Goal: Information Seeking & Learning: Check status

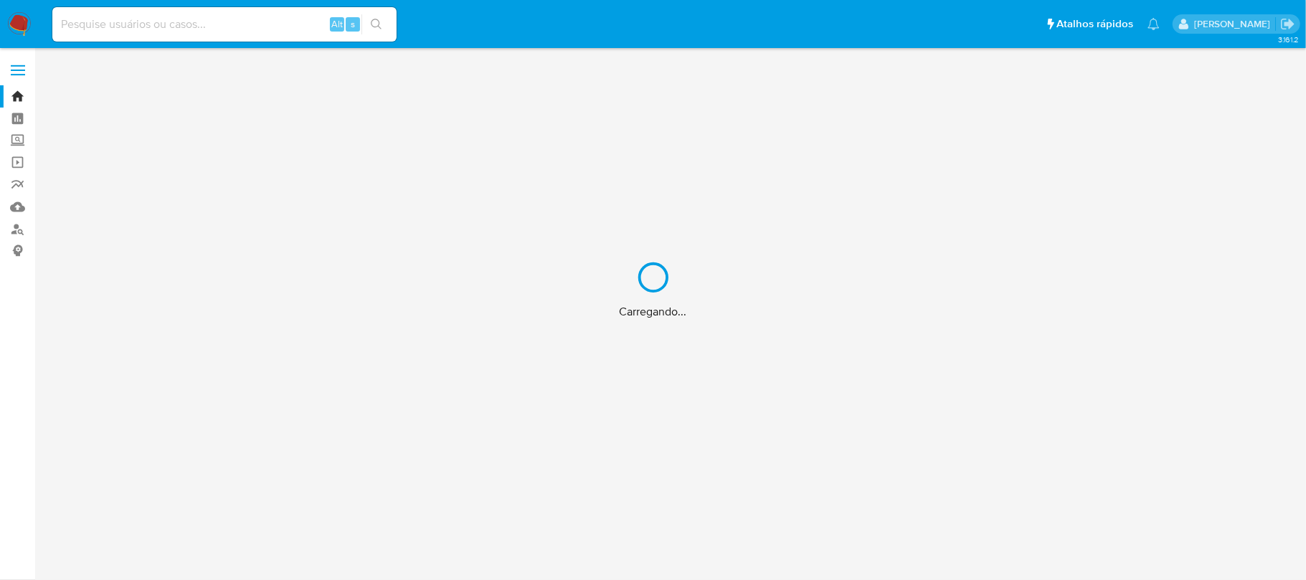
click at [102, 23] on div "Carregando..." at bounding box center [653, 290] width 1306 height 580
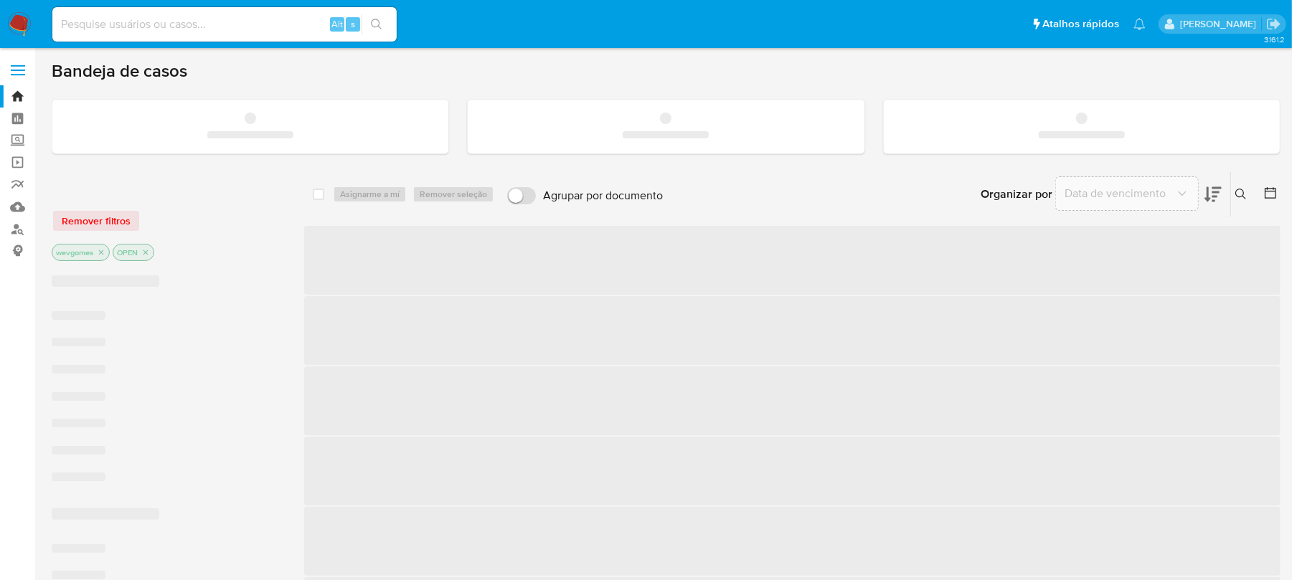
click at [85, 24] on input at bounding box center [224, 24] width 344 height 19
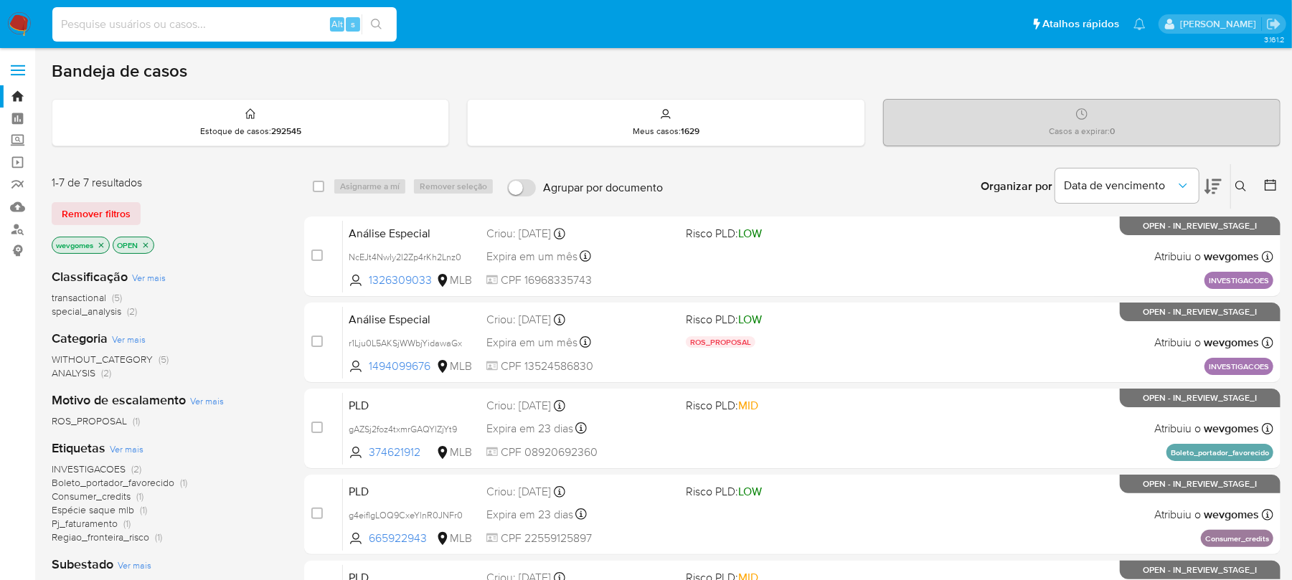
paste input "2131656725"
type input "2131656725"
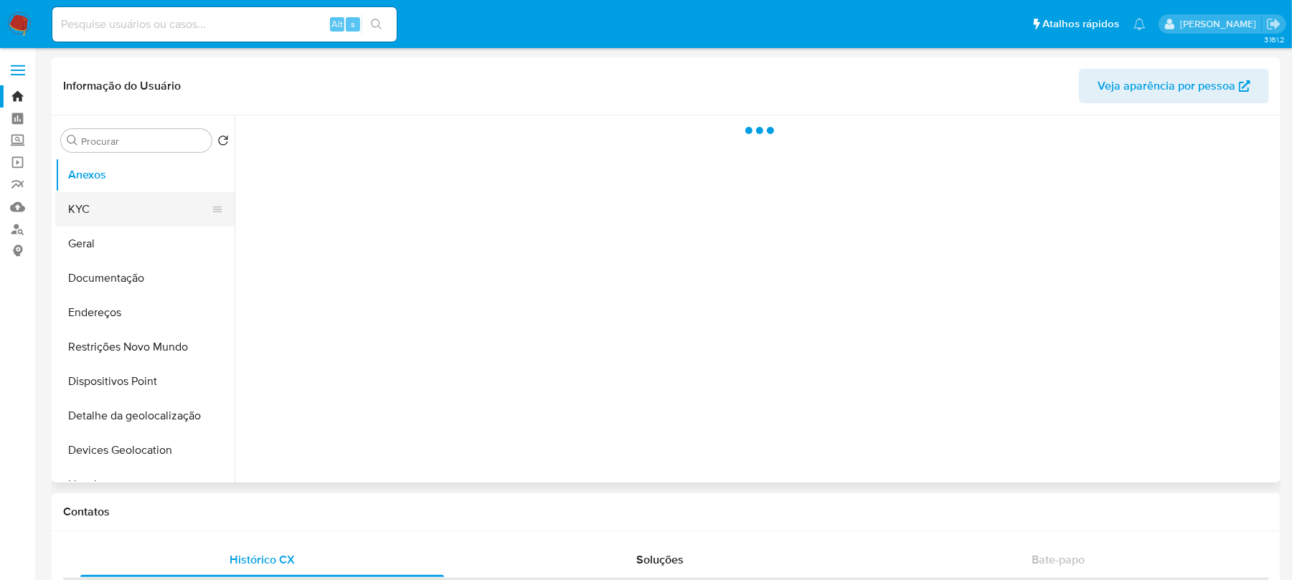
select select "10"
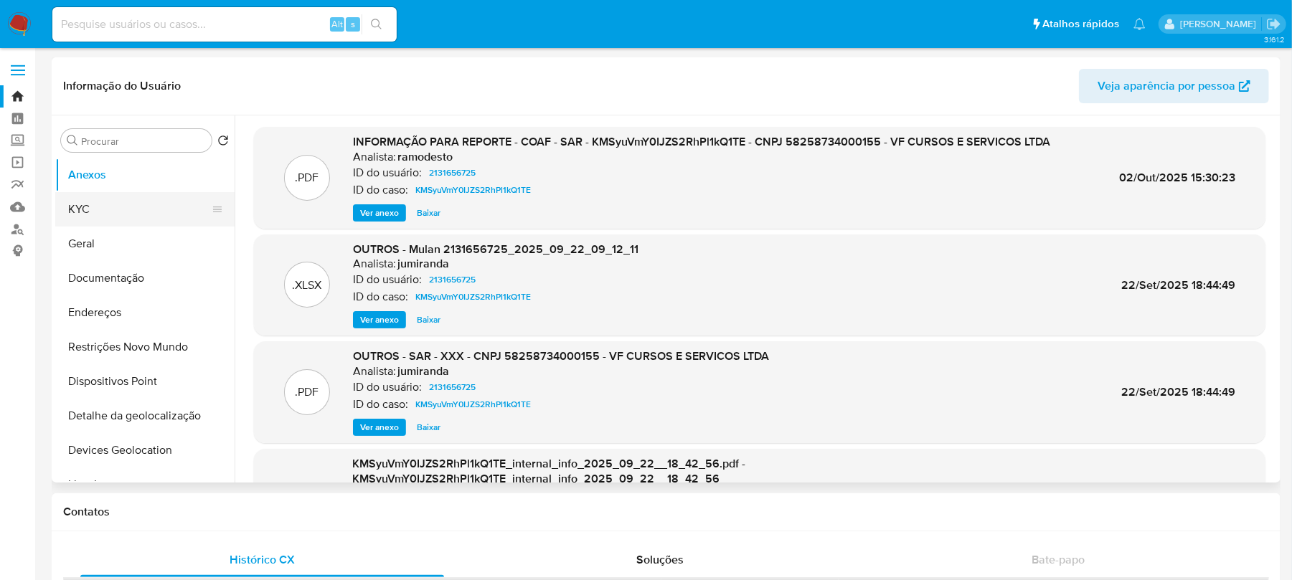
click at [92, 216] on button "KYC" at bounding box center [139, 209] width 168 height 34
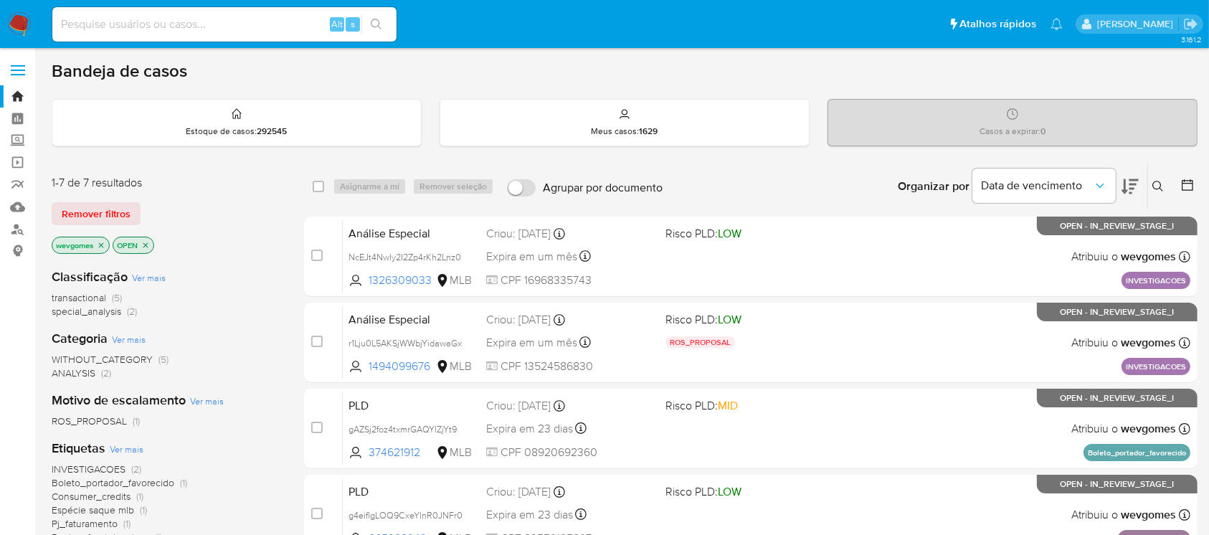
click at [75, 523] on span "Pj_faturamento" at bounding box center [85, 523] width 66 height 14
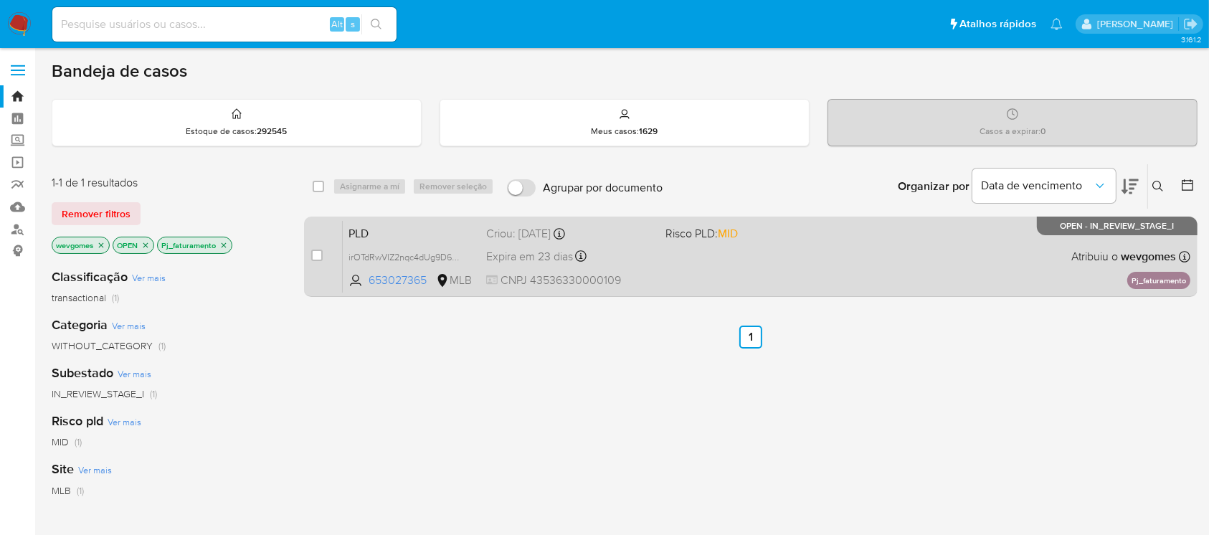
click at [701, 265] on div "PLD irOTdRwVlZ2nqc4dUg9D6Jpx 653027365 MLB Risco PLD: MID Criou: 12/09/2025 Cri…" at bounding box center [767, 256] width 848 height 72
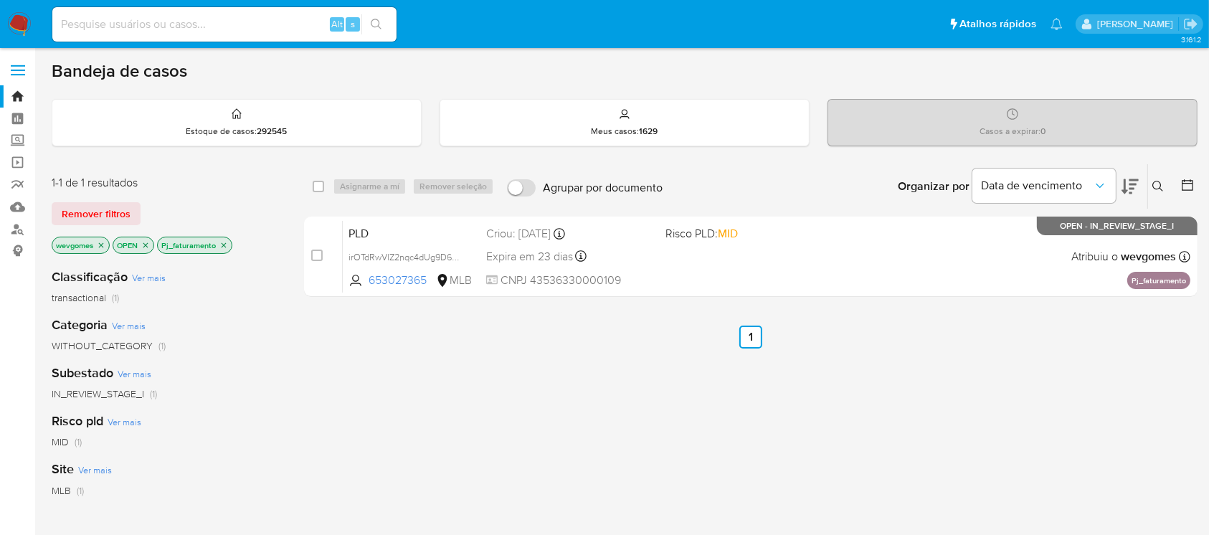
click at [224, 246] on icon "close-filter" at bounding box center [223, 245] width 9 height 9
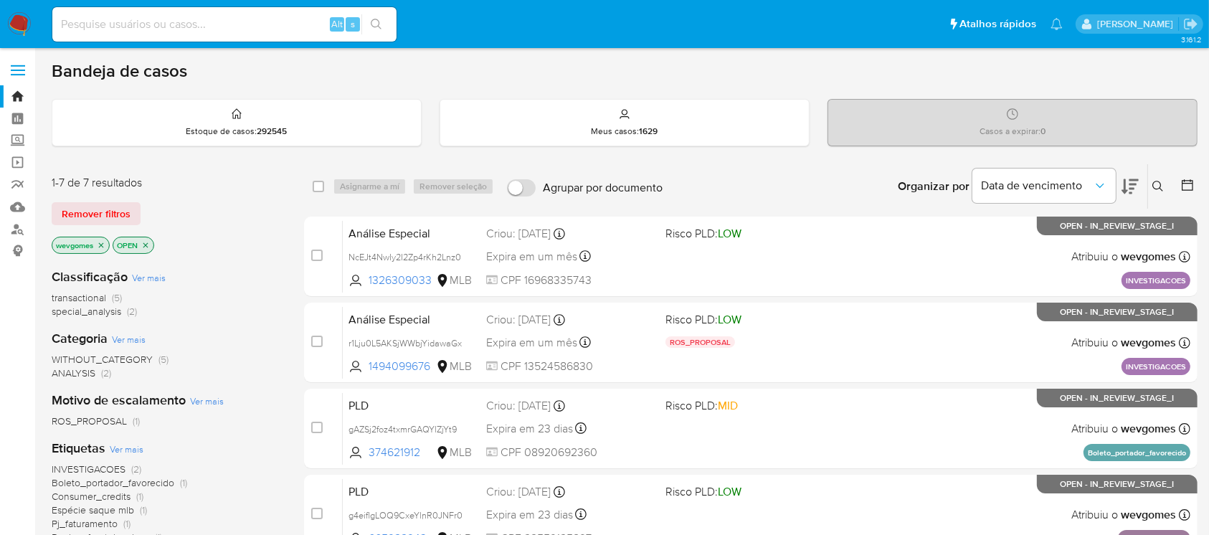
scroll to position [127, 0]
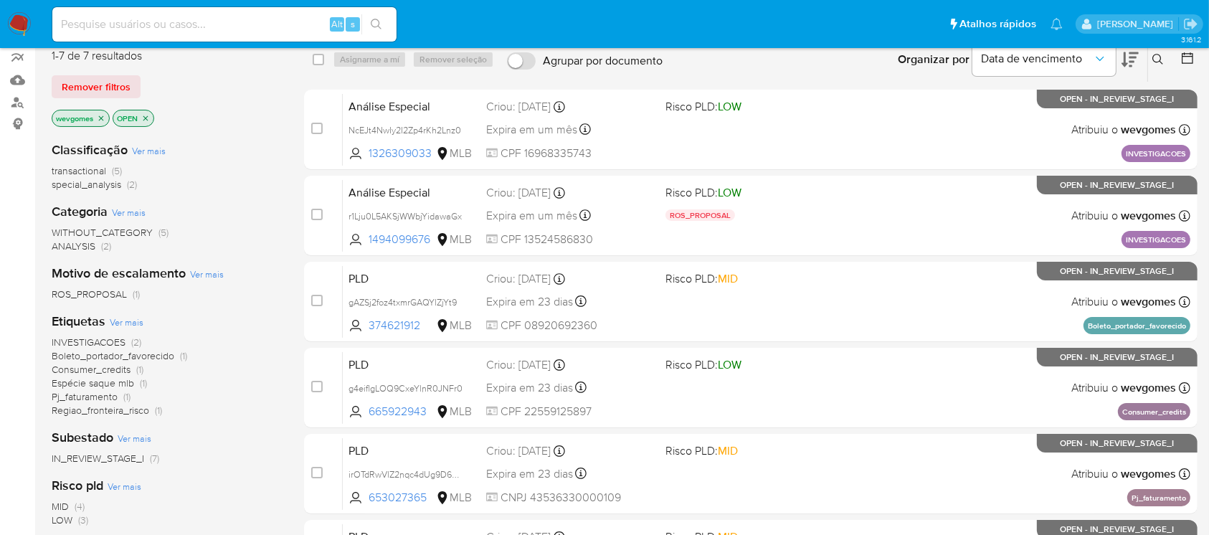
click at [72, 372] on span "Consumer_credits" at bounding box center [91, 369] width 79 height 14
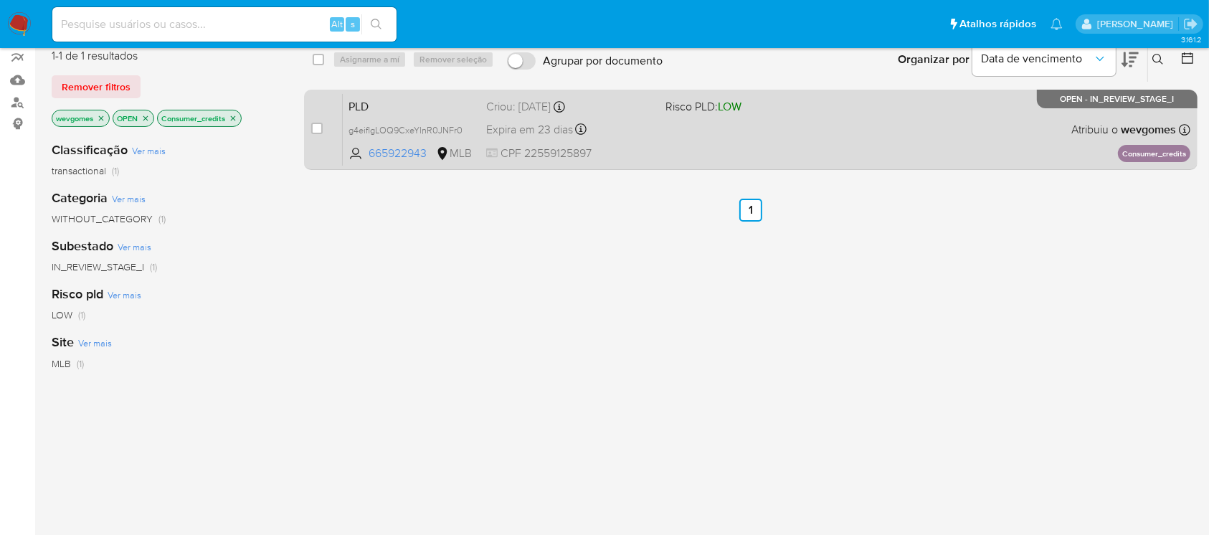
click at [706, 134] on div "PLD g4eiflgLOQ9CxeYlnR0JNFr0 665922943 MLB Risco PLD: LOW Criou: 12/09/2025 Cri…" at bounding box center [767, 129] width 848 height 72
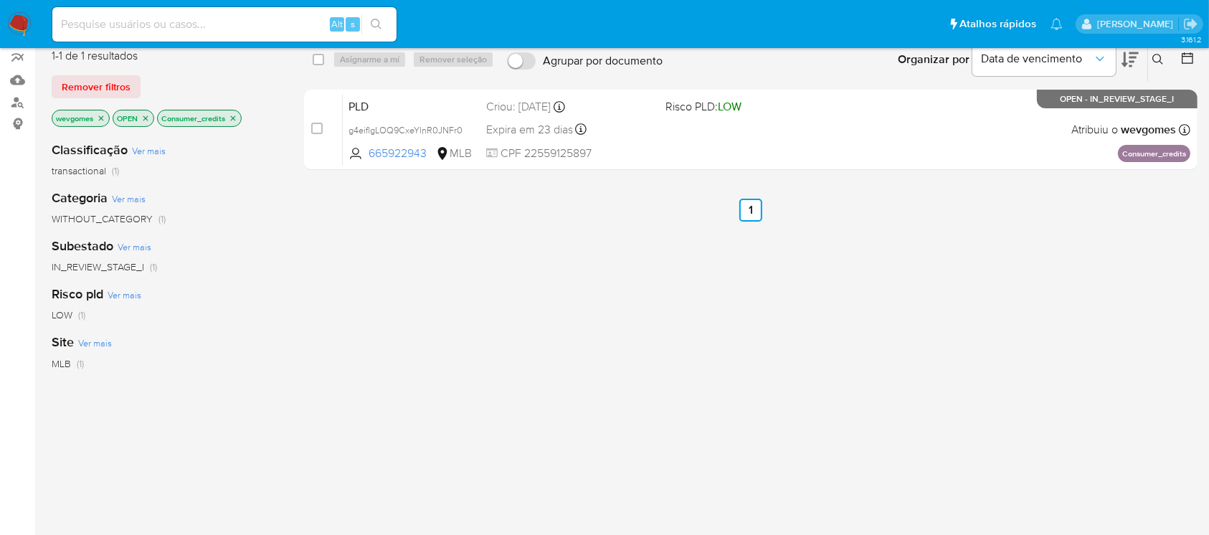
click at [237, 119] on icon "close-filter" at bounding box center [233, 118] width 9 height 9
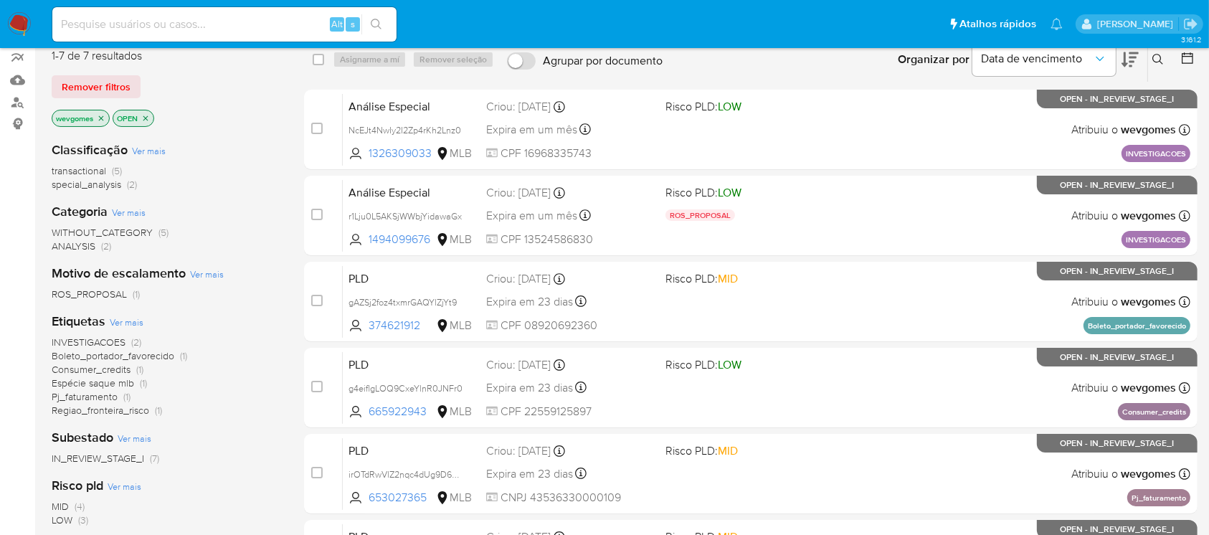
click at [101, 114] on icon "close-filter" at bounding box center [101, 118] width 9 height 9
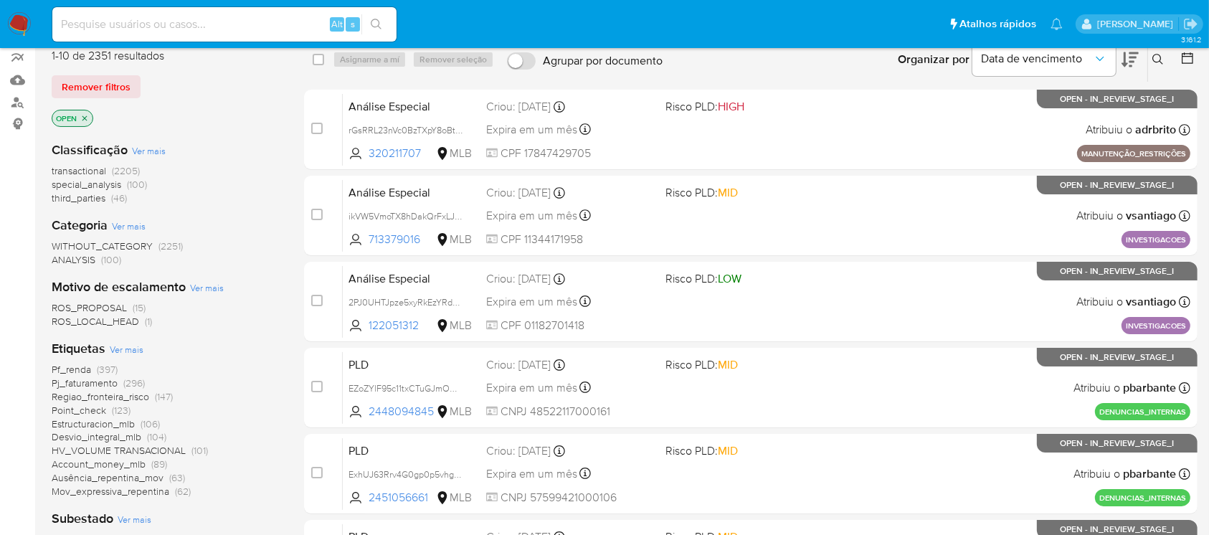
click at [91, 410] on span "Point_check" at bounding box center [79, 410] width 55 height 14
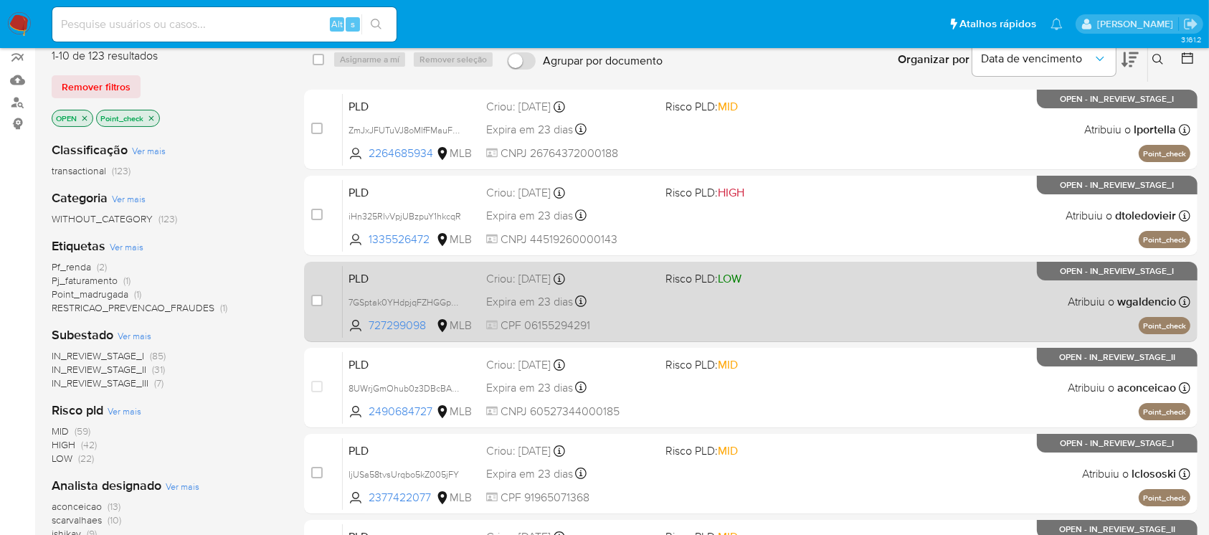
click at [734, 318] on div "PLD 7GSptak0YHdpjqFZHGGpFq4j 727299098 MLB Risco PLD: LOW Criou: 12/09/2025 Cri…" at bounding box center [767, 301] width 848 height 72
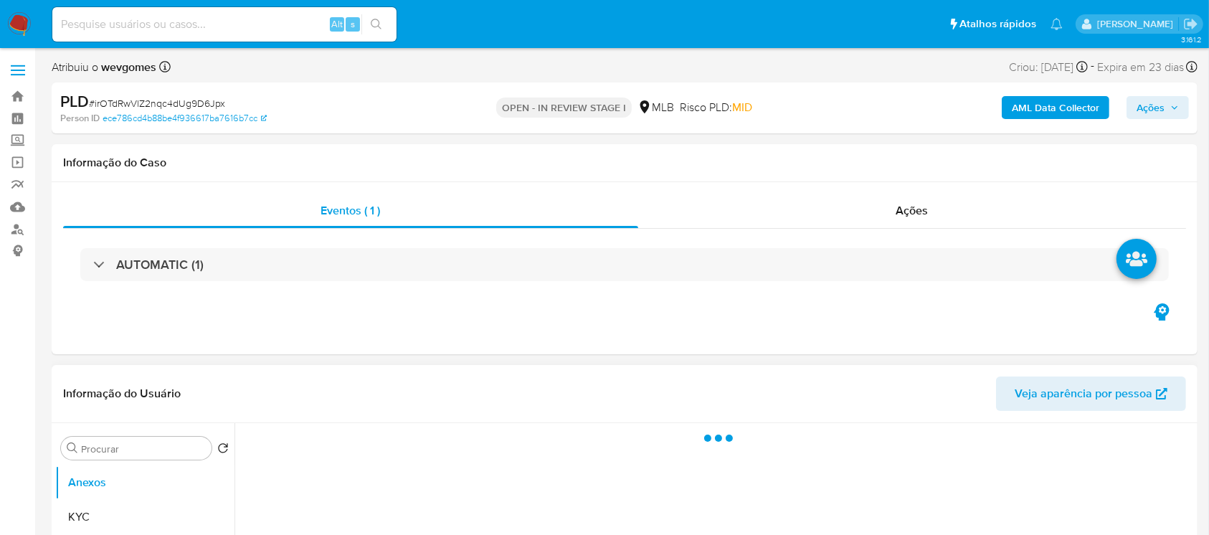
select select "10"
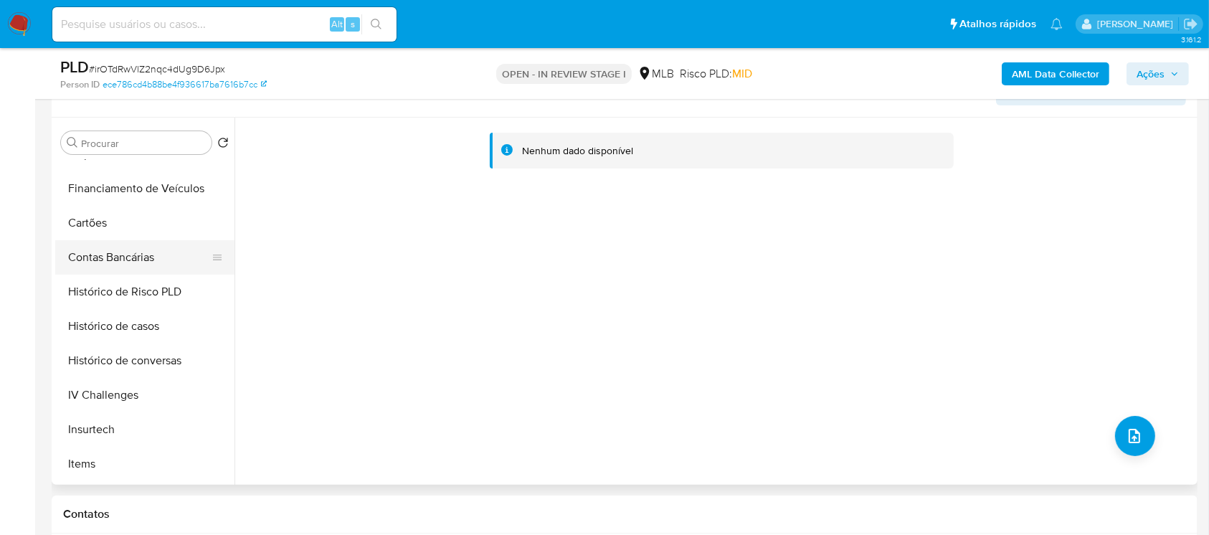
scroll to position [510, 0]
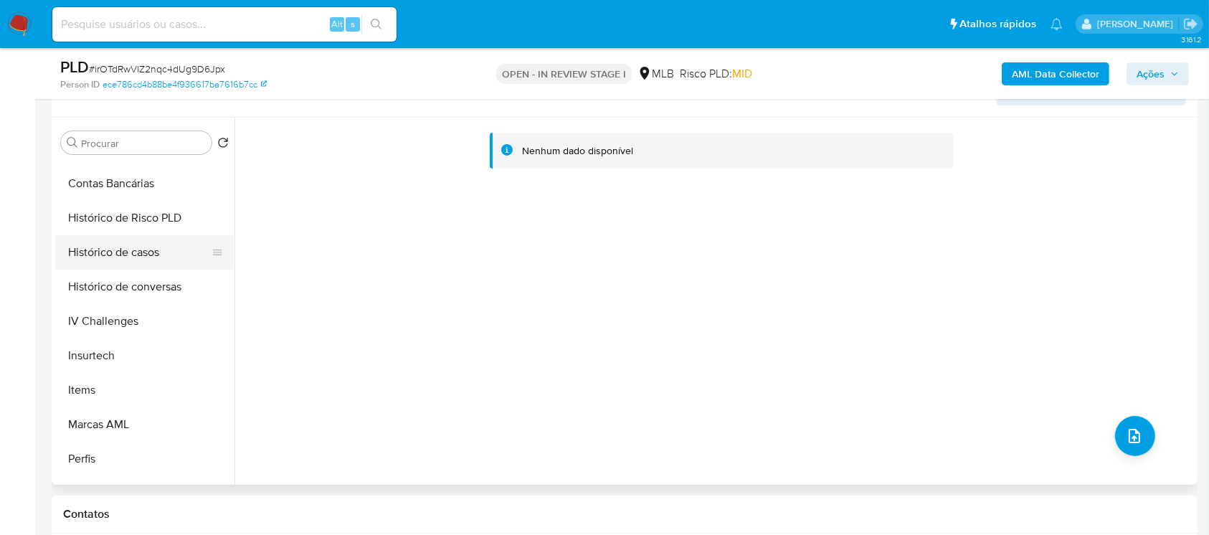
click at [94, 259] on button "Histórico de casos" at bounding box center [139, 252] width 168 height 34
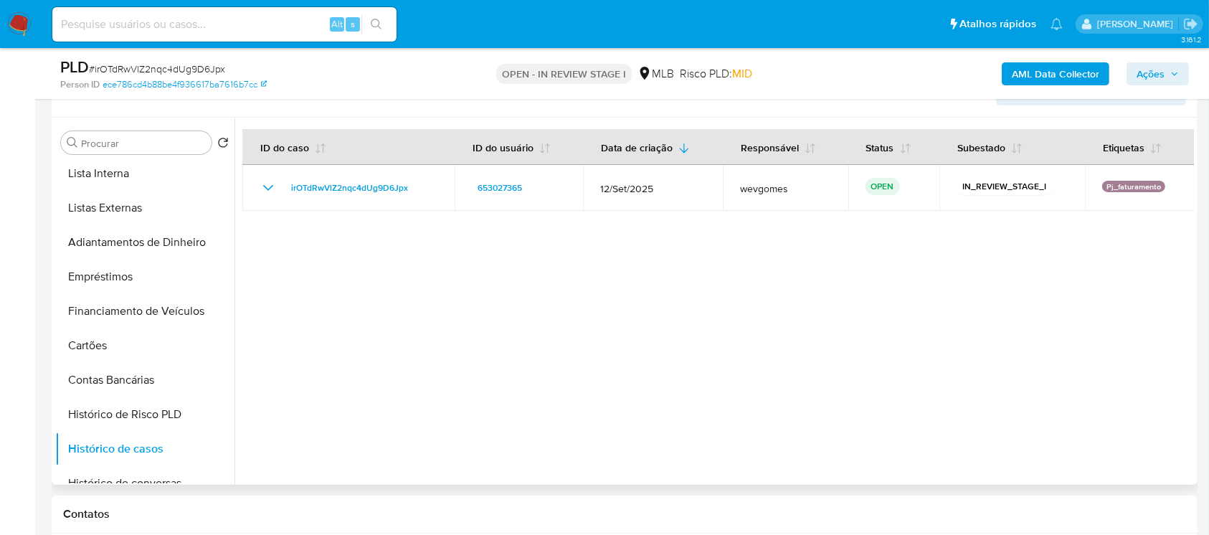
scroll to position [127, 0]
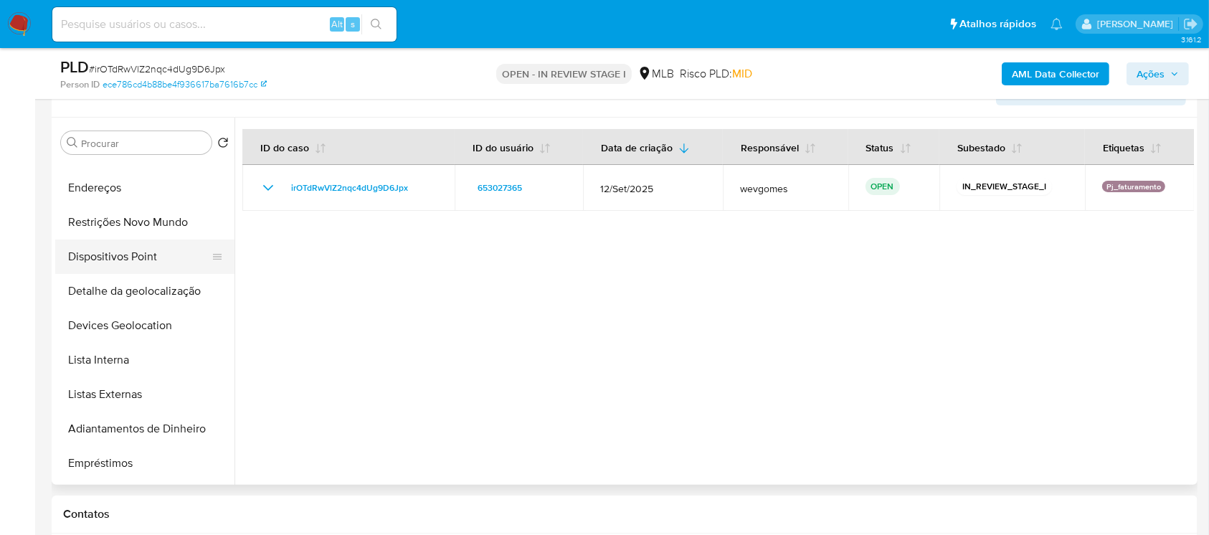
click at [96, 262] on button "Dispositivos Point" at bounding box center [139, 257] width 168 height 34
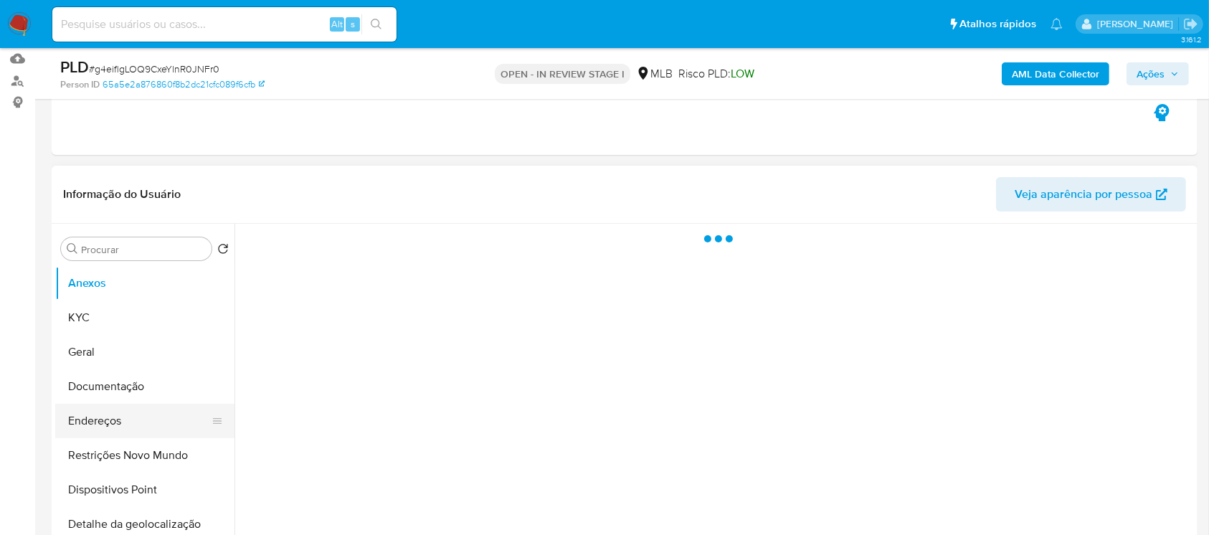
select select "10"
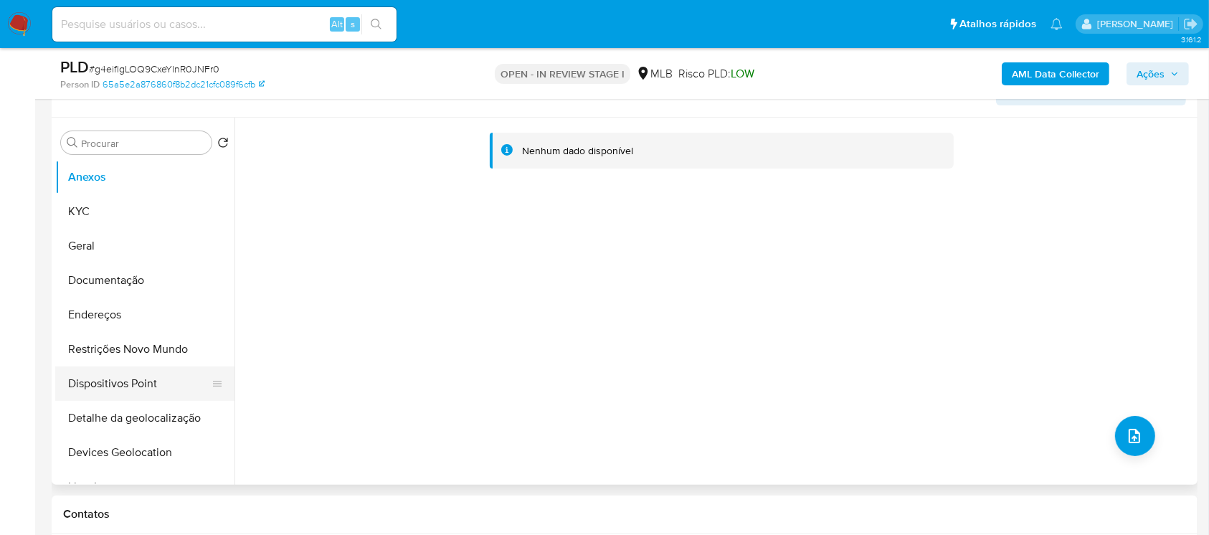
click at [103, 393] on button "Dispositivos Point" at bounding box center [139, 384] width 168 height 34
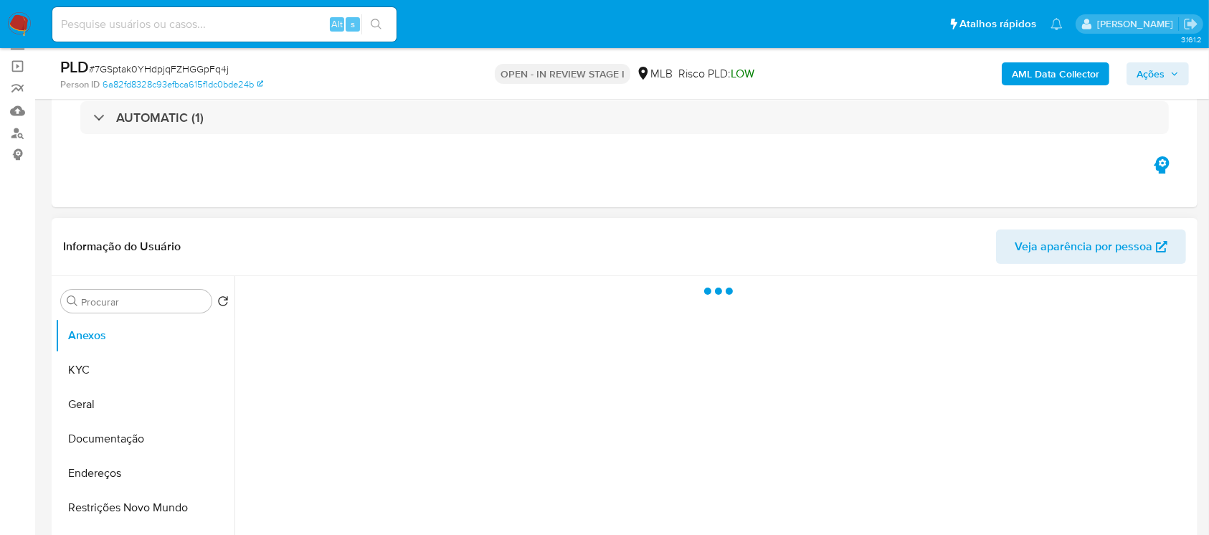
scroll to position [127, 0]
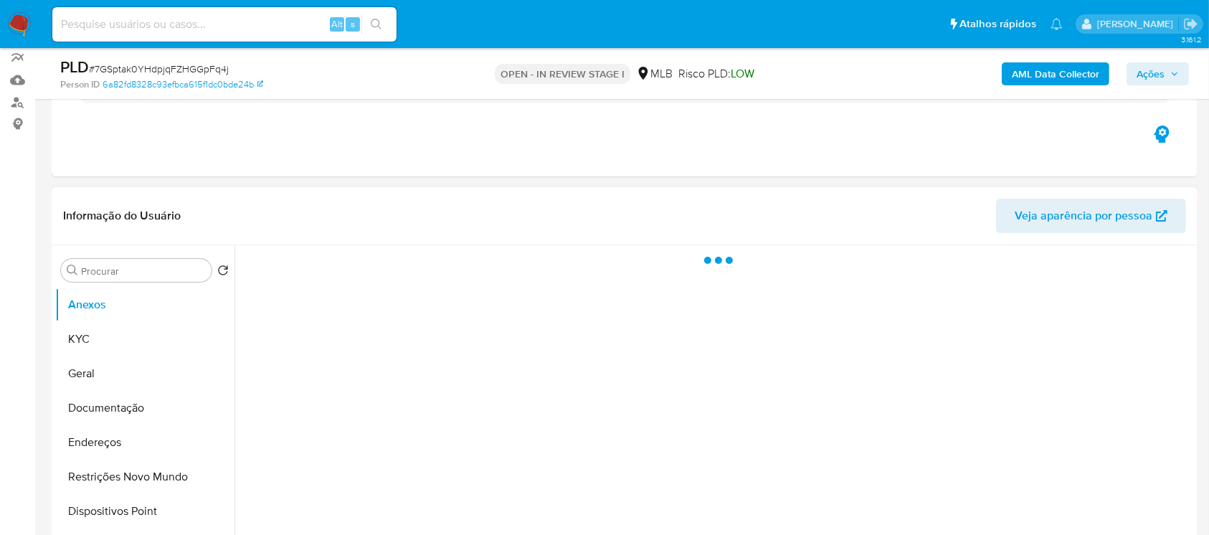
select select "10"
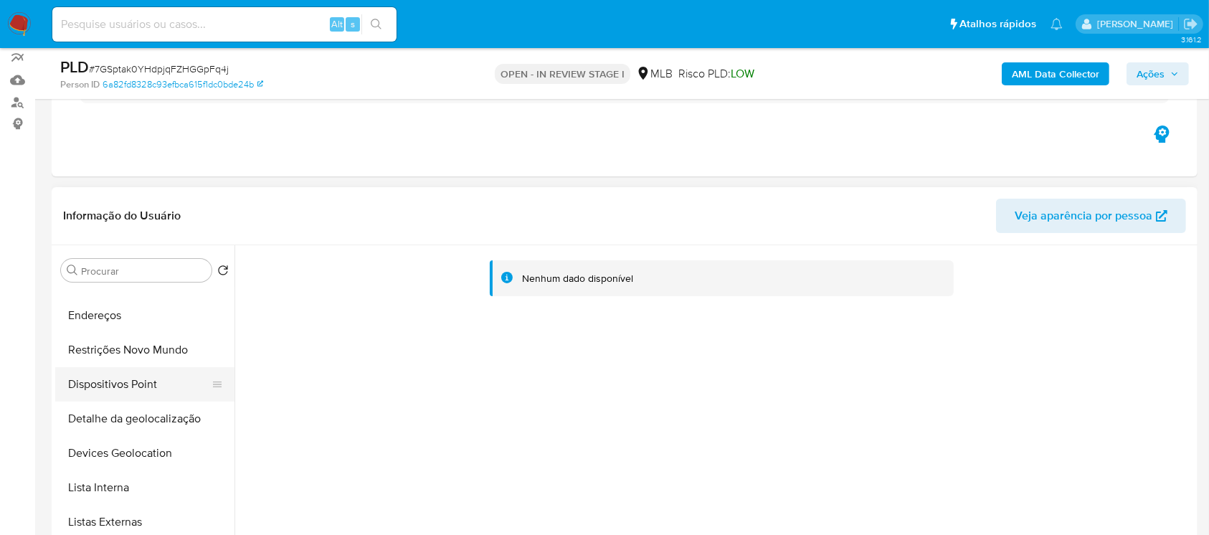
click at [95, 385] on button "Dispositivos Point" at bounding box center [139, 384] width 168 height 34
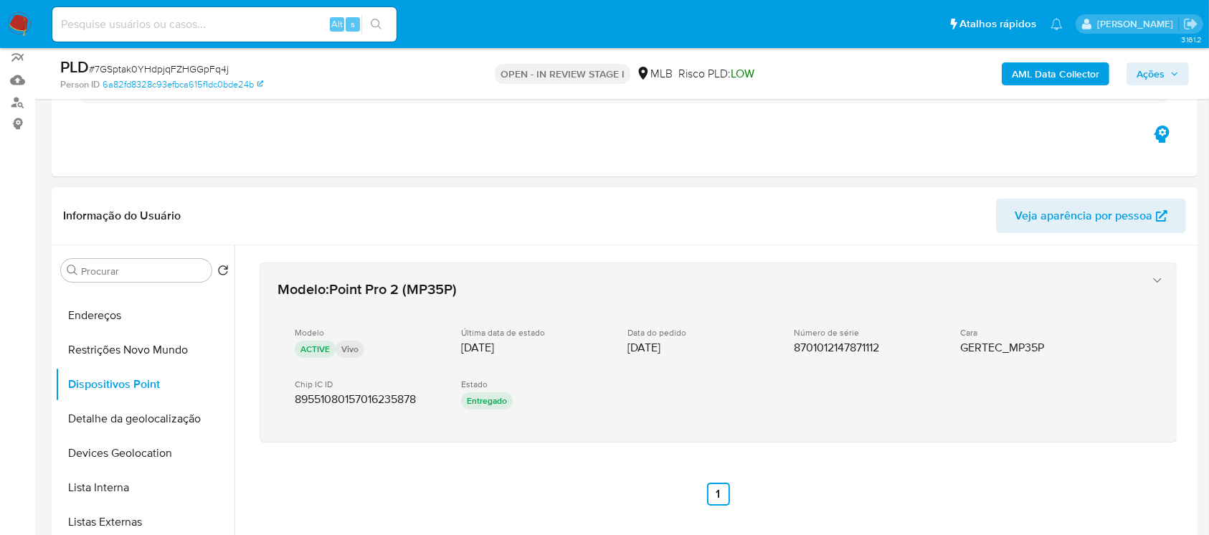
scroll to position [255, 0]
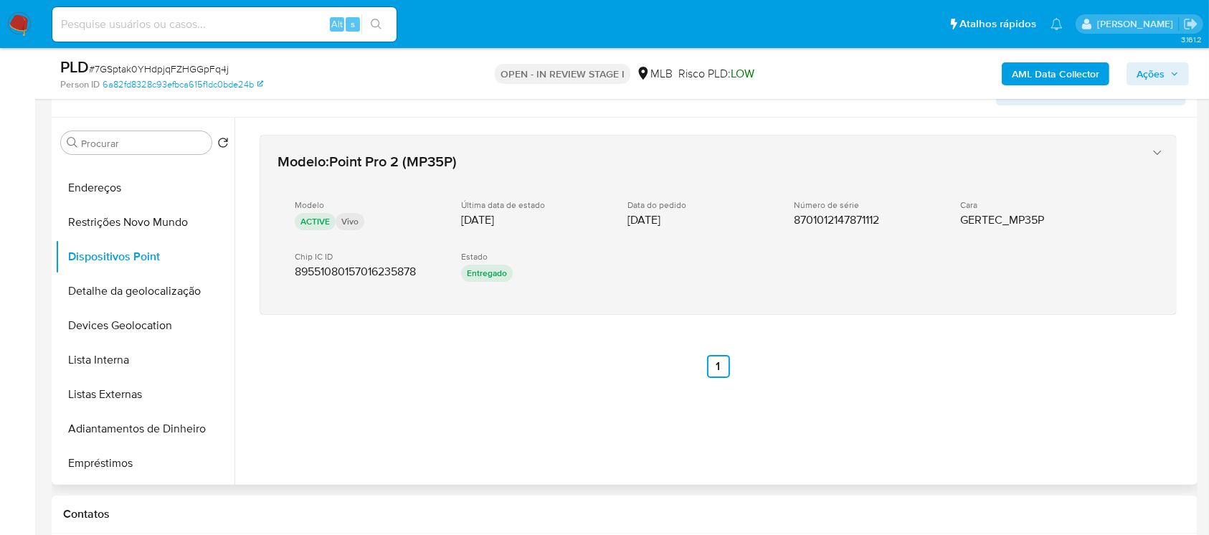
click at [597, 280] on div "Estado Entregado" at bounding box center [532, 268] width 143 height 34
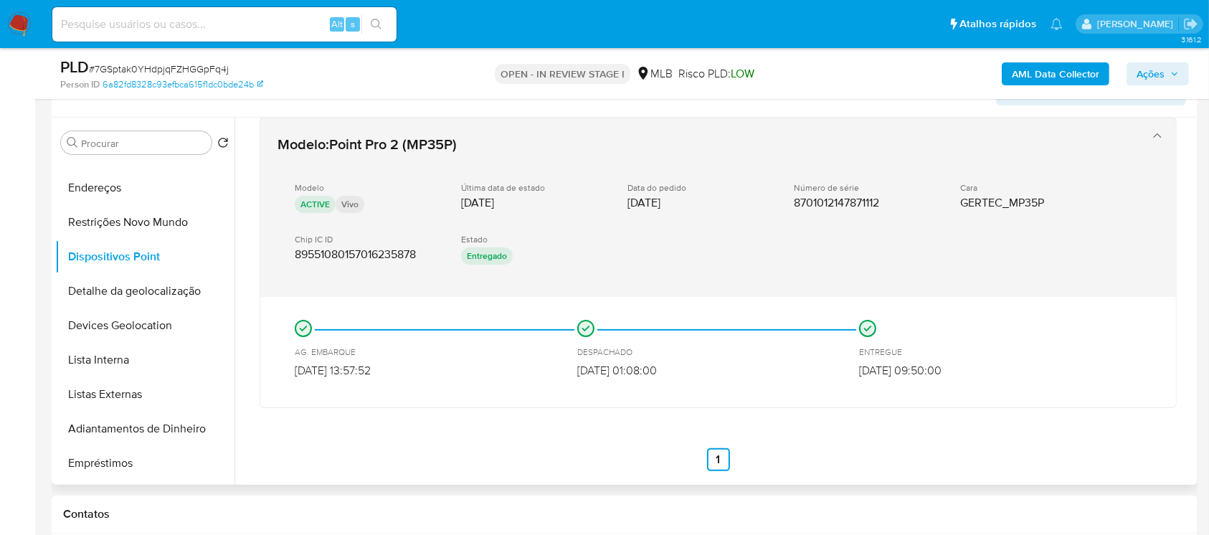
scroll to position [28, 0]
